Goal: Check status: Check status

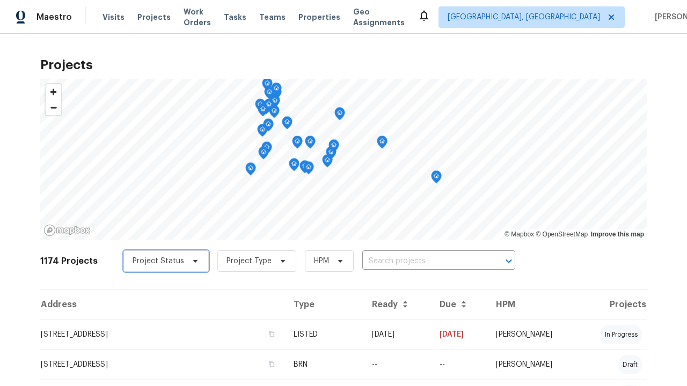
click at [160, 261] on span "Project Status" at bounding box center [159, 261] width 52 height 11
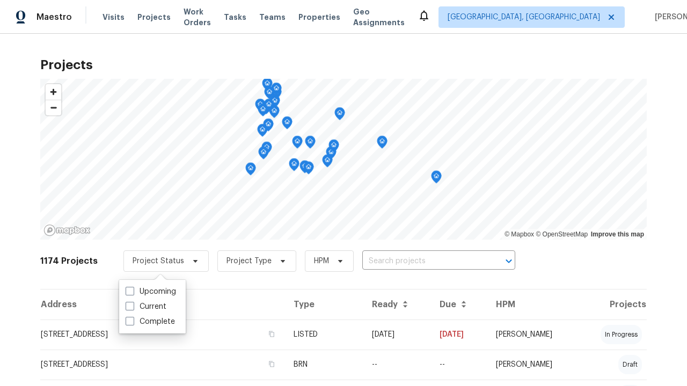
click at [150, 322] on label "Complete" at bounding box center [150, 322] width 49 height 11
click at [133, 322] on input "Complete" at bounding box center [129, 320] width 7 height 7
checkbox input "true"
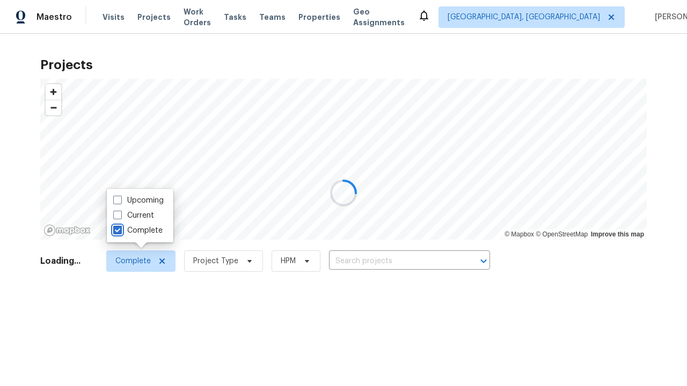
click at [5, 5] on div at bounding box center [343, 193] width 687 height 386
